Goal: Consume media (video, audio)

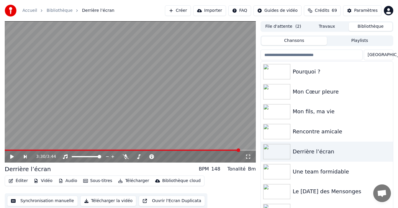
click at [6, 150] on span at bounding box center [122, 150] width 235 height 1
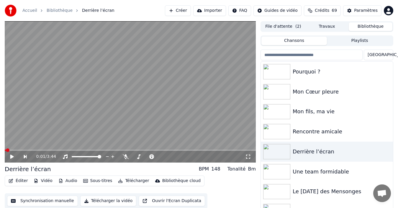
click at [11, 156] on icon at bounding box center [12, 157] width 4 height 4
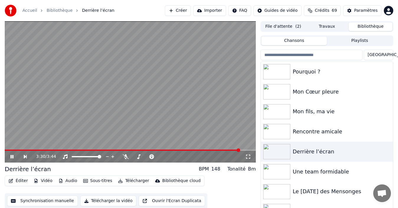
click at [13, 156] on icon at bounding box center [12, 157] width 3 height 4
click at [154, 157] on span at bounding box center [158, 156] width 27 height 1
click at [157, 157] on span at bounding box center [156, 157] width 4 height 4
click at [159, 157] on span at bounding box center [160, 156] width 30 height 1
click at [5, 149] on video at bounding box center [130, 91] width 251 height 141
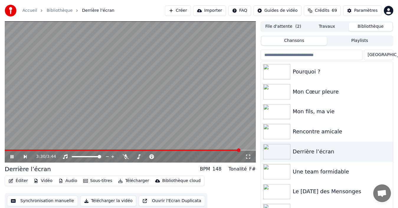
click at [6, 150] on span at bounding box center [123, 150] width 236 height 1
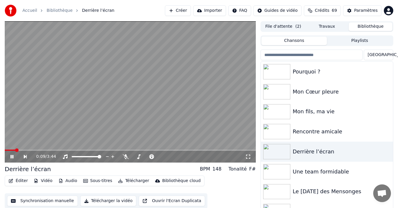
click at [14, 157] on icon at bounding box center [15, 156] width 13 height 5
click at [5, 149] on span at bounding box center [7, 150] width 4 height 4
click at [126, 157] on icon at bounding box center [126, 156] width 6 height 5
click at [12, 156] on icon at bounding box center [12, 157] width 4 height 4
click at [12, 155] on icon at bounding box center [15, 156] width 13 height 5
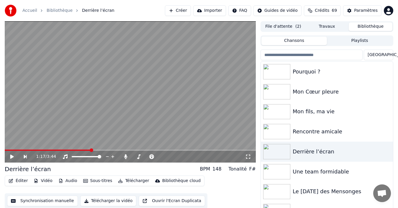
drag, startPoint x: 90, startPoint y: 151, endPoint x: 49, endPoint y: 150, distance: 41.3
click at [49, 150] on span at bounding box center [48, 150] width 86 height 1
click at [34, 150] on span at bounding box center [27, 150] width 44 height 1
click at [10, 150] on span at bounding box center [19, 150] width 29 height 1
click at [6, 152] on span at bounding box center [8, 150] width 4 height 4
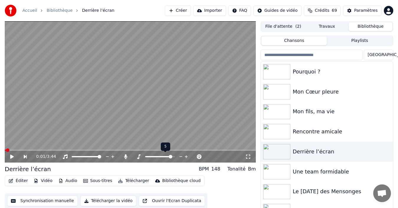
click at [172, 156] on span at bounding box center [171, 157] width 4 height 4
click at [365, 82] on div "Mon Cœur pleure" at bounding box center [327, 92] width 132 height 20
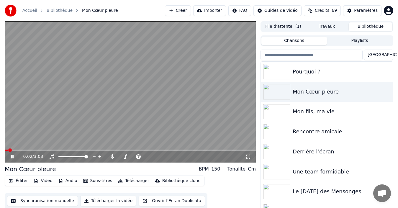
click at [12, 157] on icon at bounding box center [16, 156] width 14 height 5
